Goal: Information Seeking & Learning: Learn about a topic

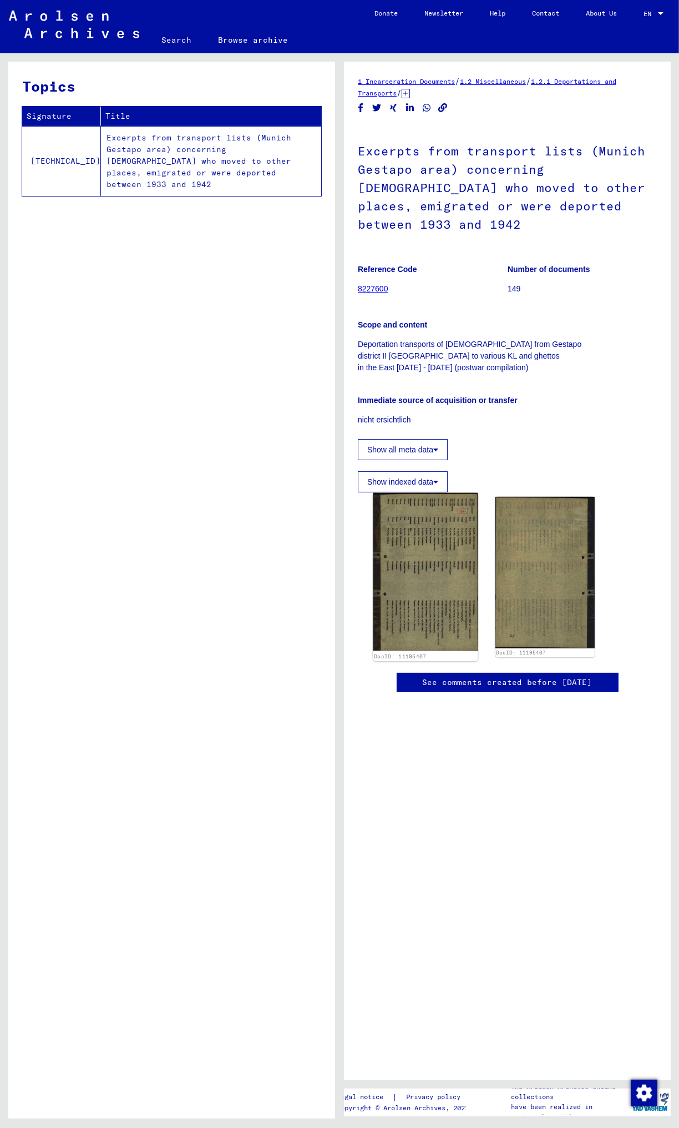
click at [427, 651] on img at bounding box center [426, 572] width 104 height 158
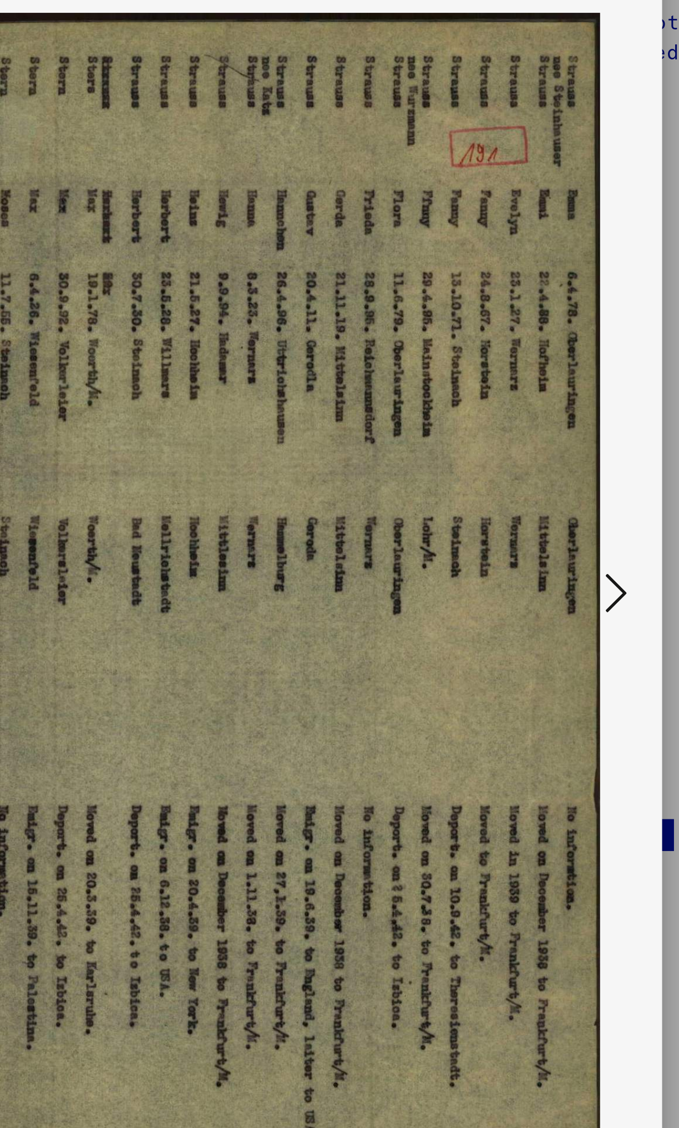
click at [582, 534] on icon at bounding box center [583, 535] width 13 height 27
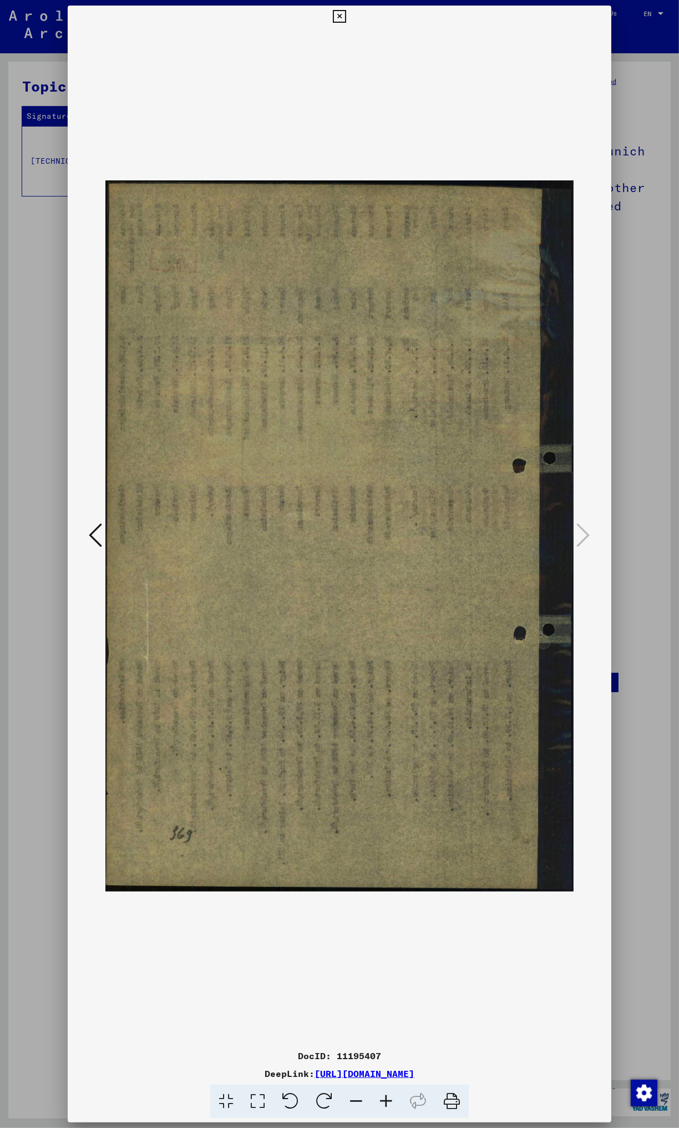
click at [340, 15] on icon at bounding box center [339, 16] width 13 height 13
